Goal: Information Seeking & Learning: Learn about a topic

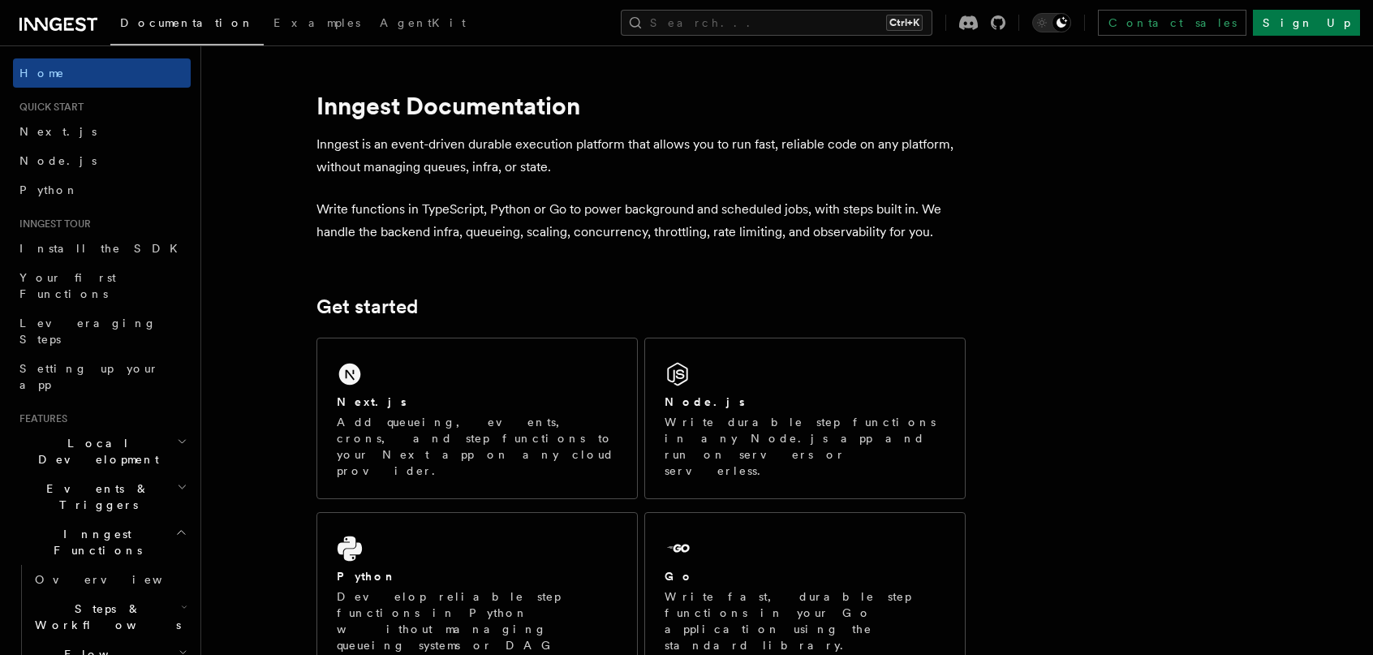
click at [30, 24] on icon at bounding box center [36, 24] width 24 height 13
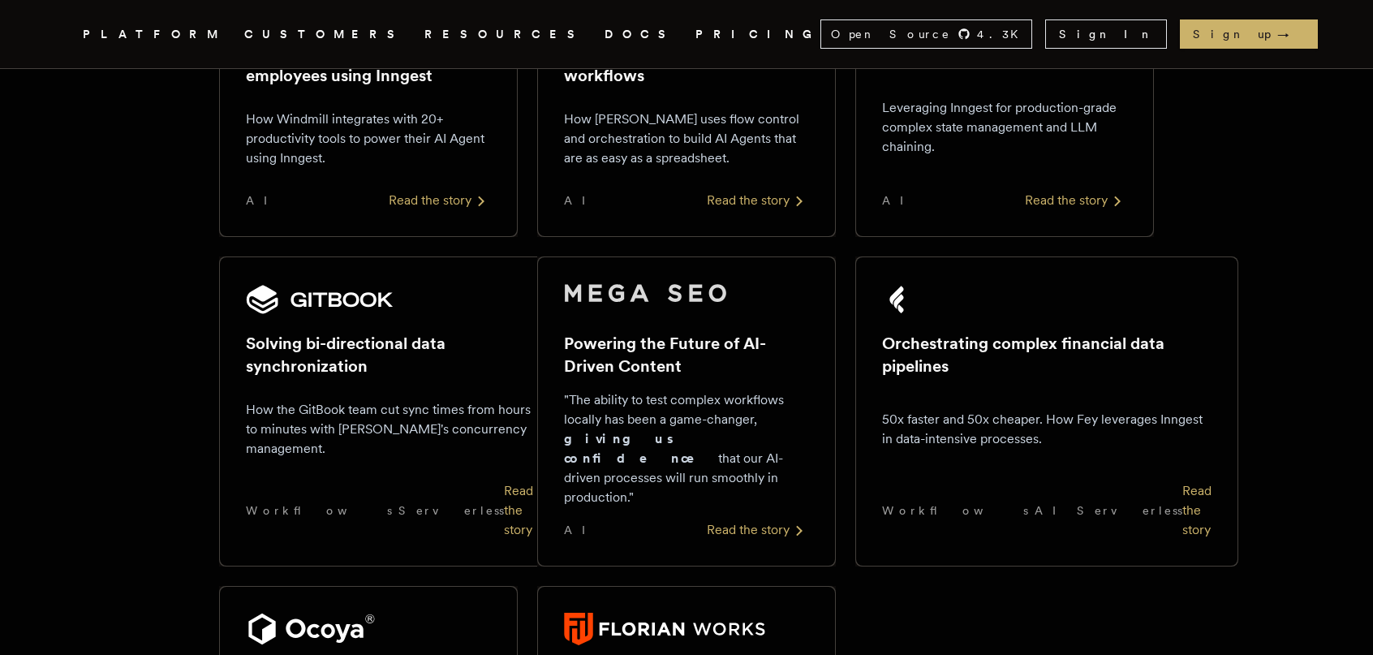
scroll to position [1055, 0]
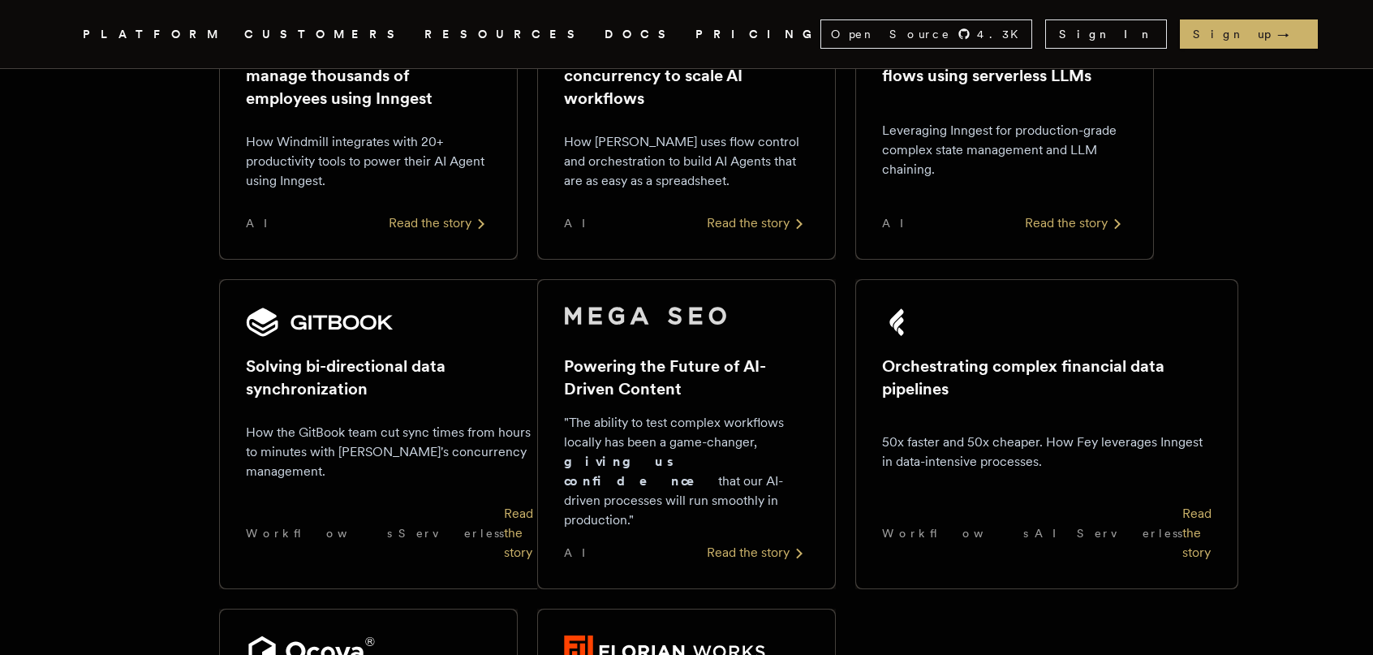
click at [1182, 513] on div "Read the story" at bounding box center [1196, 533] width 29 height 58
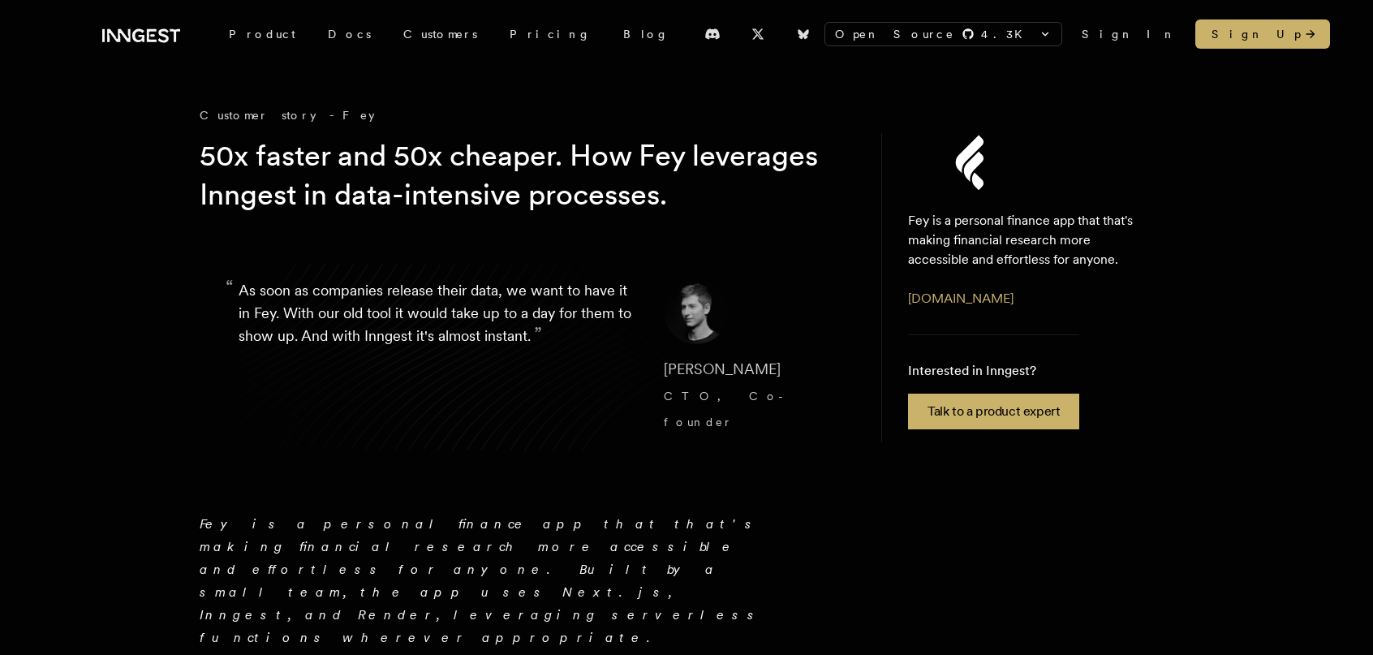
drag, startPoint x: 524, startPoint y: 364, endPoint x: 310, endPoint y: 340, distance: 215.6
click at [310, 340] on p "“ As soon as companies release their data, we want to have it in Fey. With our …" at bounding box center [438, 357] width 399 height 156
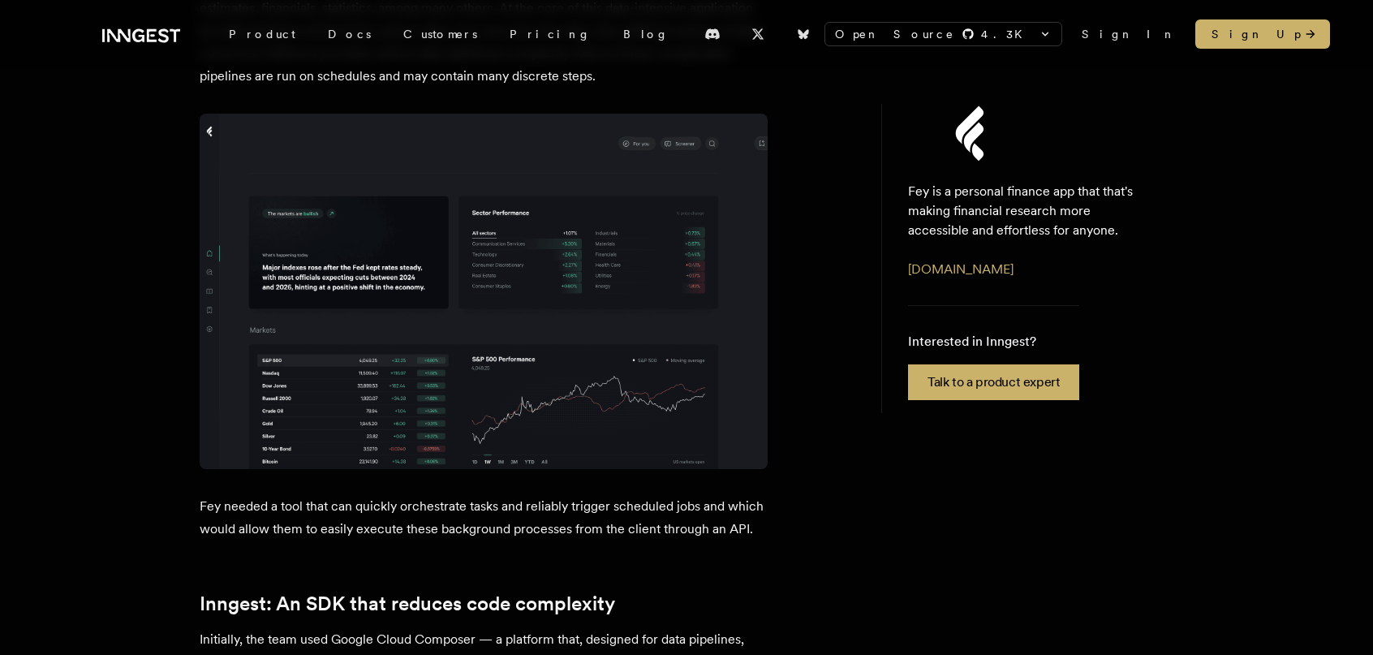
scroll to position [812, 0]
